Goal: Navigation & Orientation: Find specific page/section

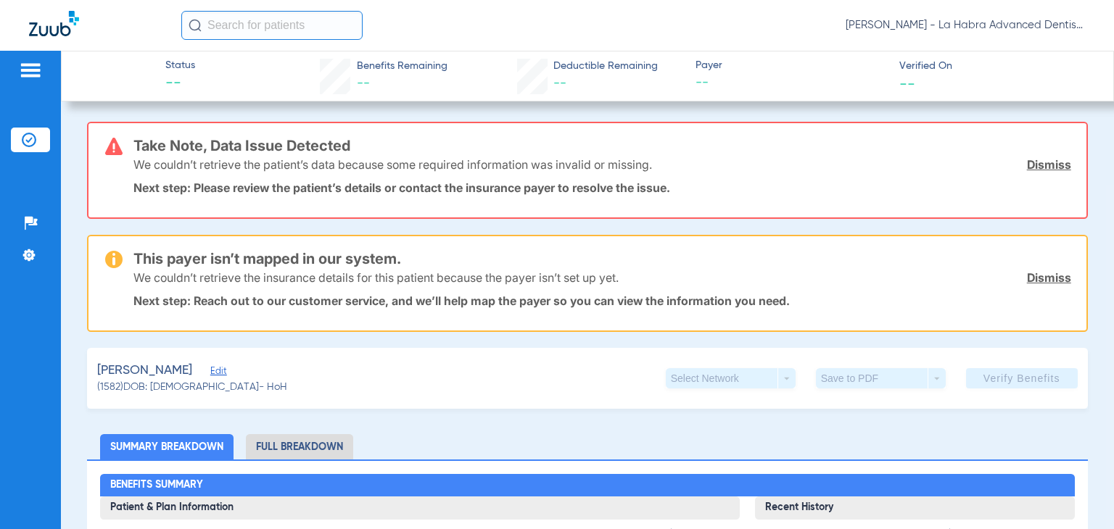
click at [27, 73] on img at bounding box center [30, 70] width 23 height 17
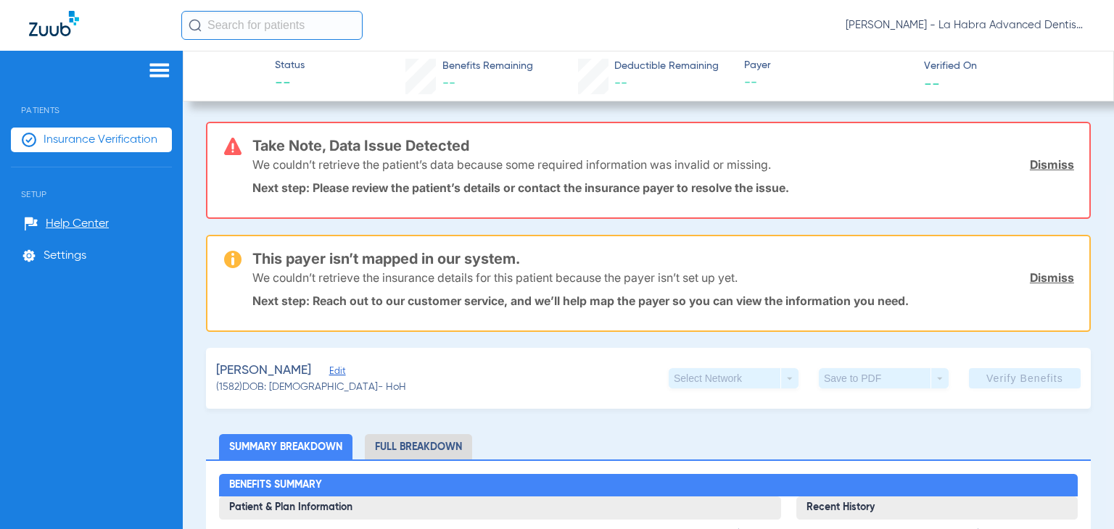
click at [152, 70] on img at bounding box center [159, 70] width 23 height 17
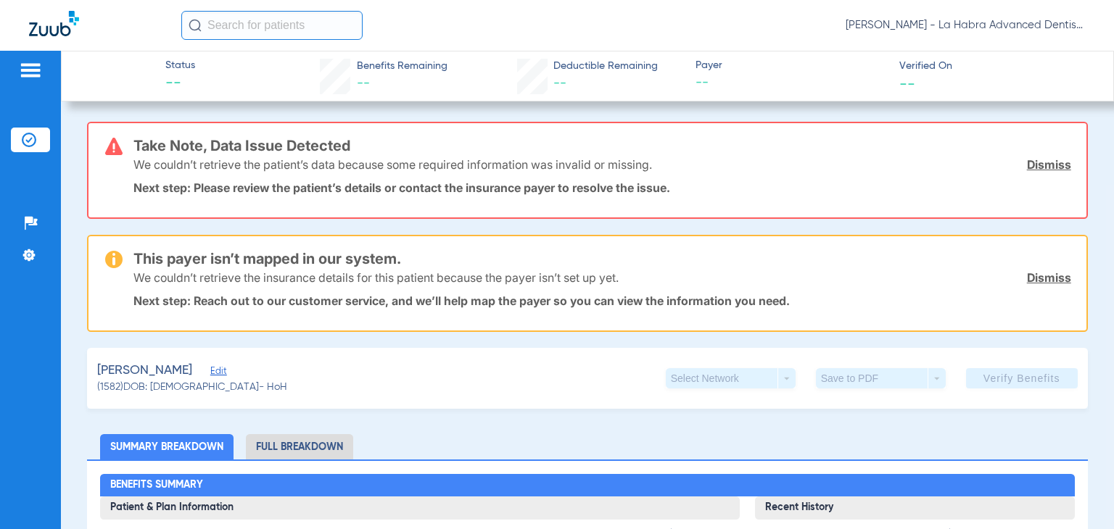
click at [25, 73] on img at bounding box center [30, 70] width 23 height 17
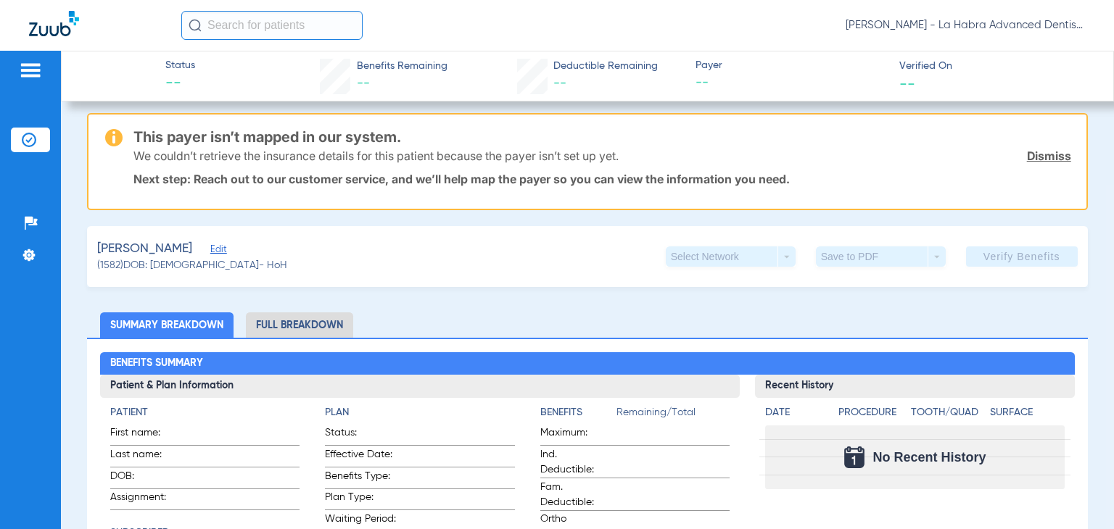
scroll to position [145, 0]
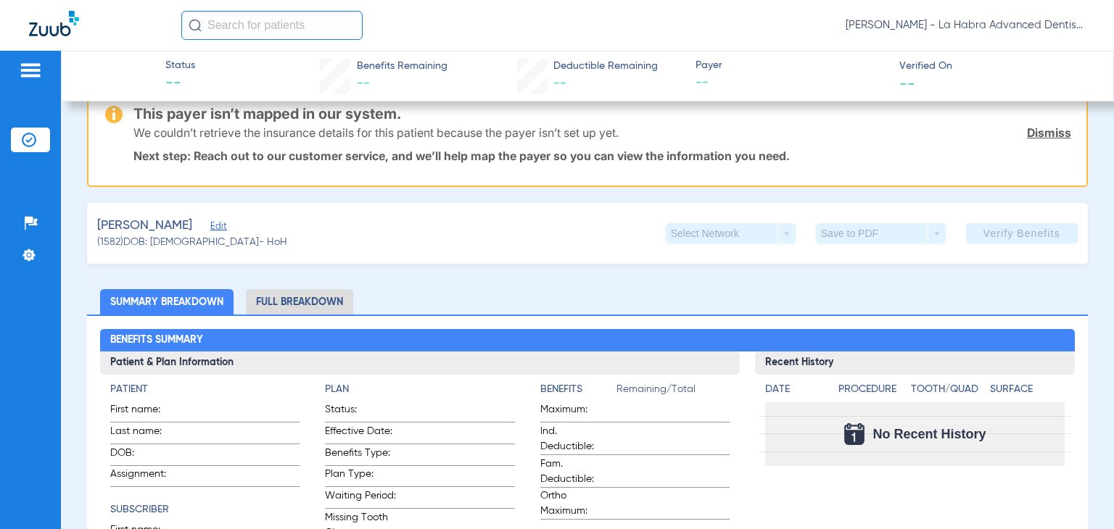
click at [29, 68] on img at bounding box center [30, 70] width 23 height 17
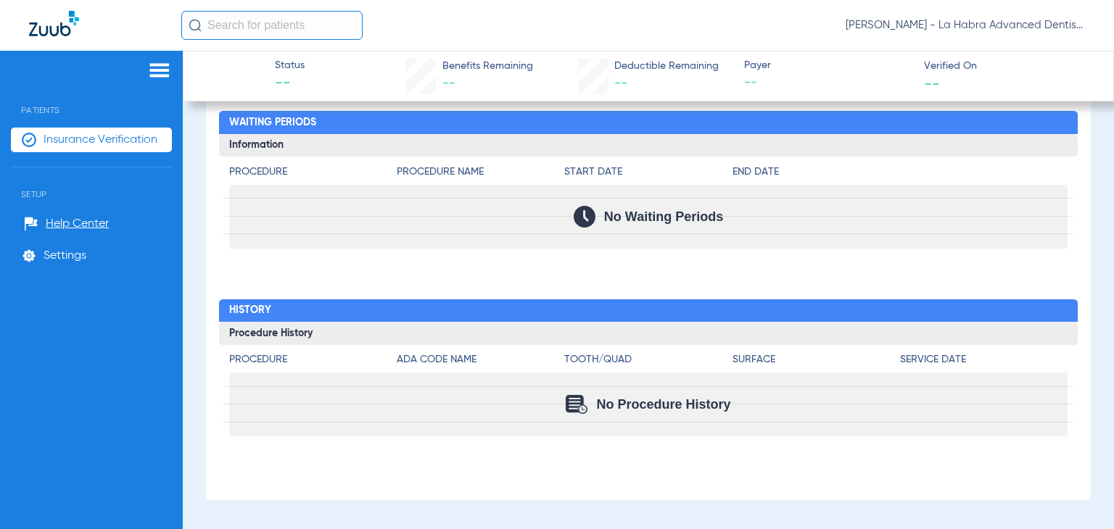
scroll to position [925, 0]
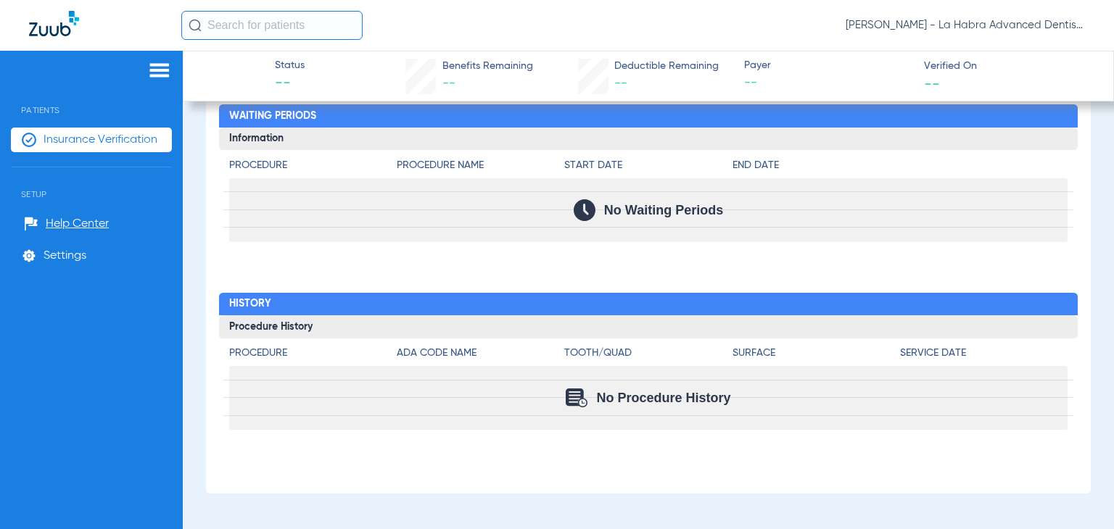
click at [154, 68] on img at bounding box center [159, 70] width 23 height 17
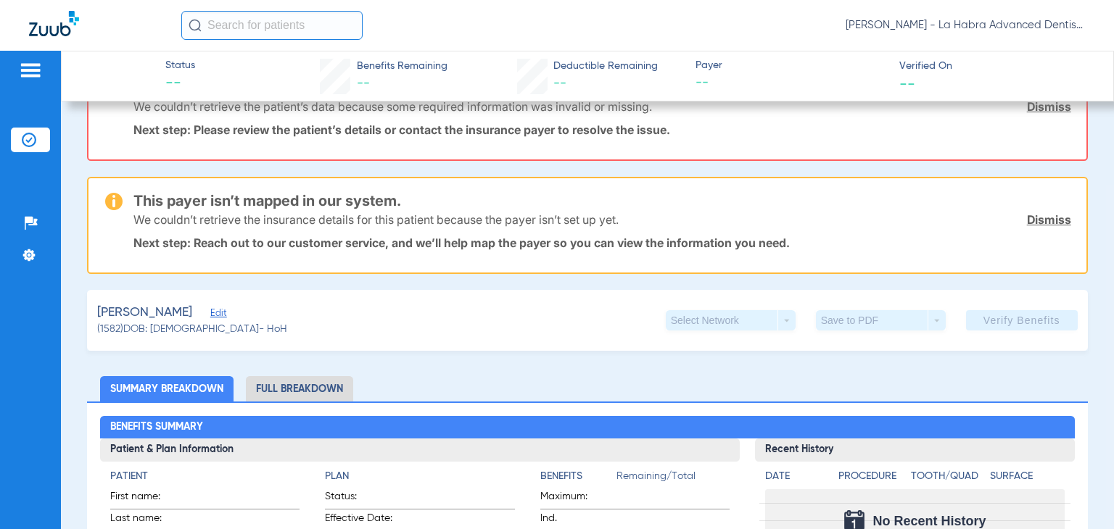
scroll to position [0, 0]
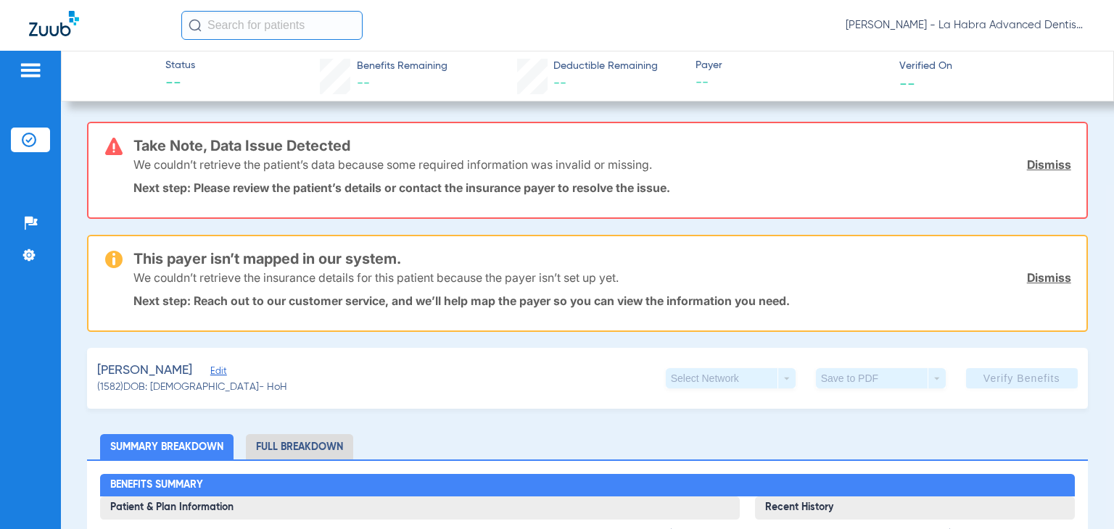
click at [35, 73] on img at bounding box center [30, 70] width 23 height 17
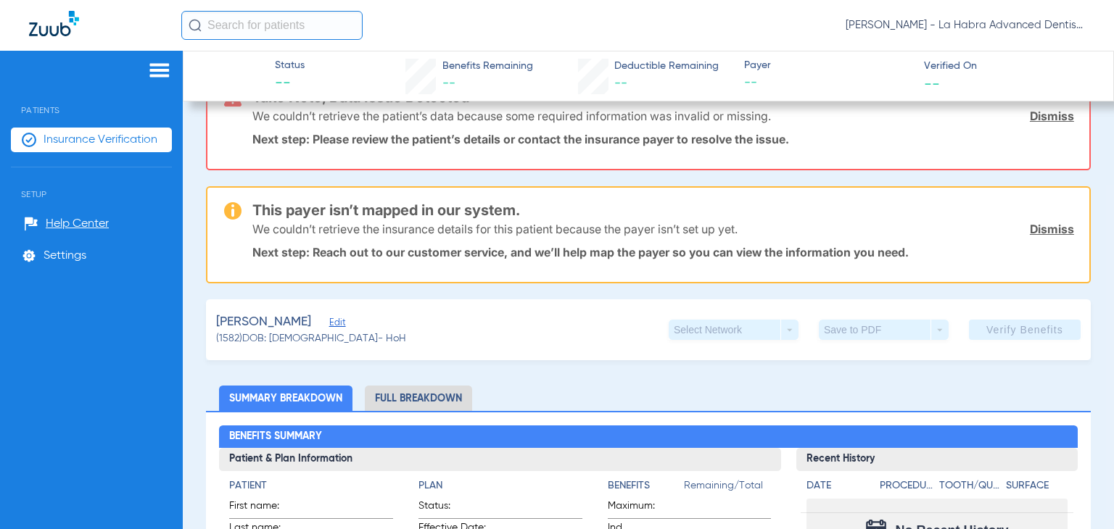
scroll to position [73, 0]
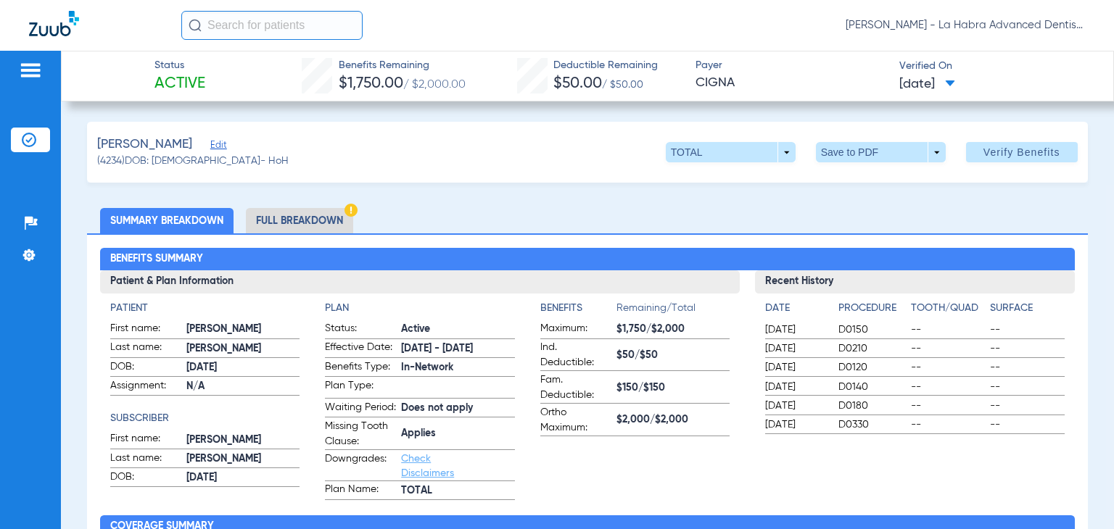
click at [28, 62] on img at bounding box center [30, 70] width 23 height 17
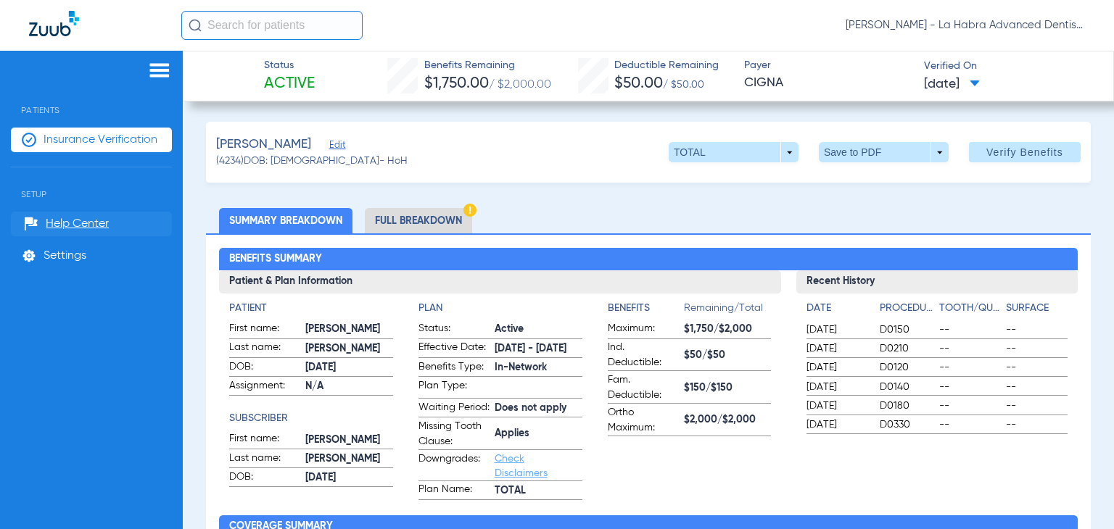
click at [67, 225] on span "Help Center" at bounding box center [77, 224] width 63 height 15
click at [61, 255] on span "Settings" at bounding box center [65, 256] width 43 height 15
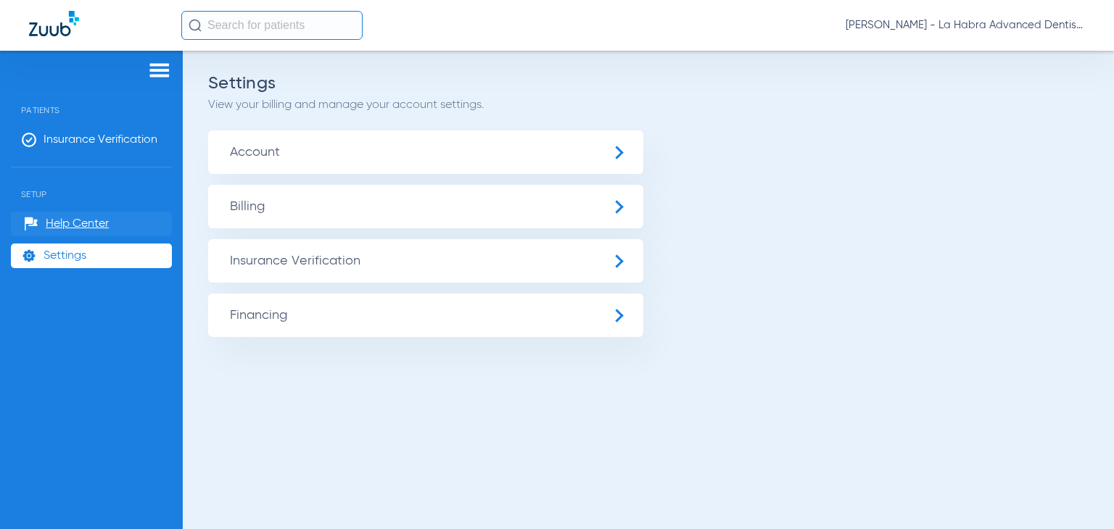
click at [76, 223] on span "Help Center" at bounding box center [77, 224] width 63 height 15
click at [32, 257] on img at bounding box center [29, 256] width 15 height 15
click at [28, 253] on img at bounding box center [29, 256] width 15 height 15
click at [160, 68] on img at bounding box center [159, 70] width 23 height 17
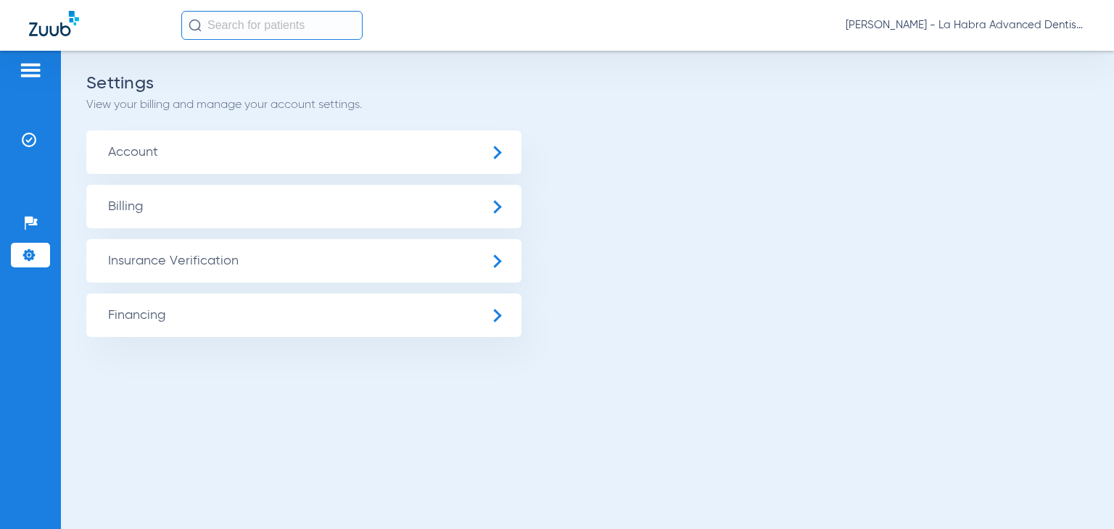
click at [27, 64] on img at bounding box center [30, 70] width 23 height 17
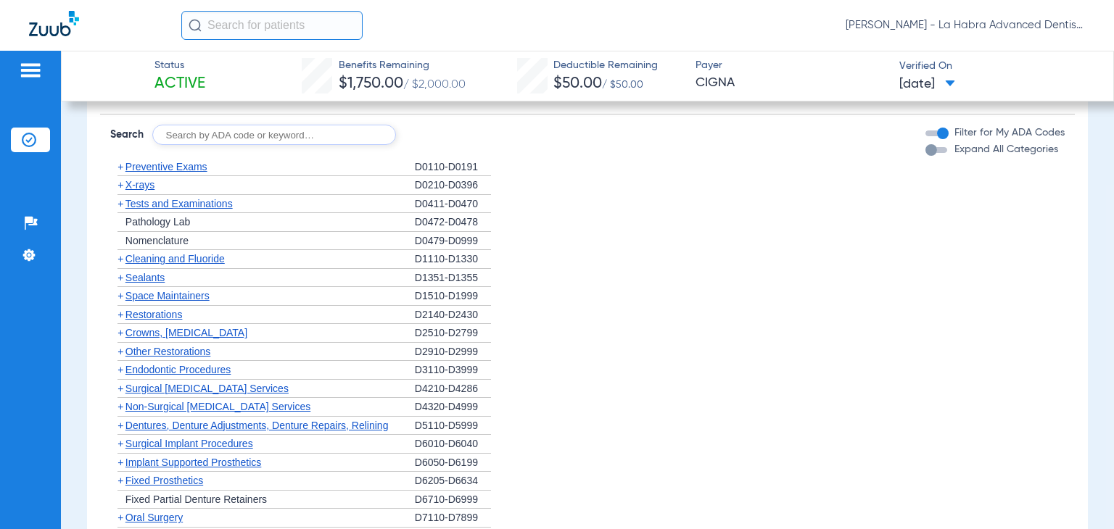
scroll to position [637, 0]
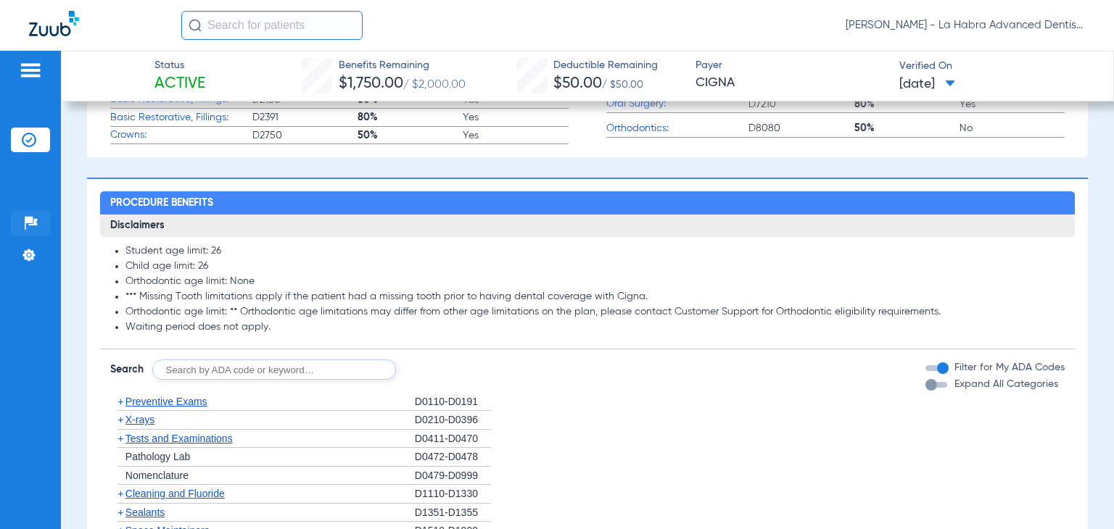
click at [33, 218] on img at bounding box center [31, 223] width 15 height 15
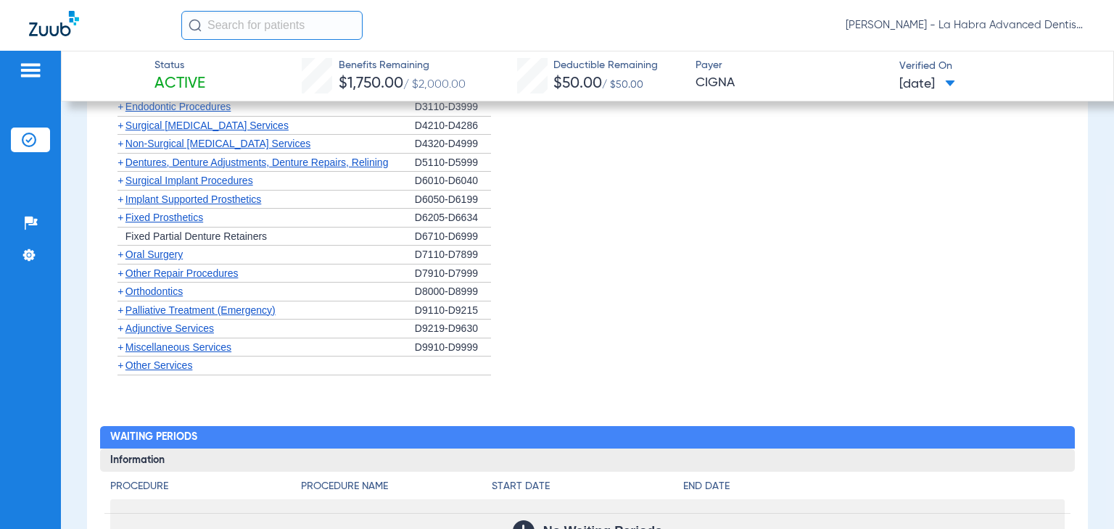
scroll to position [1145, 0]
